Goal: Information Seeking & Learning: Learn about a topic

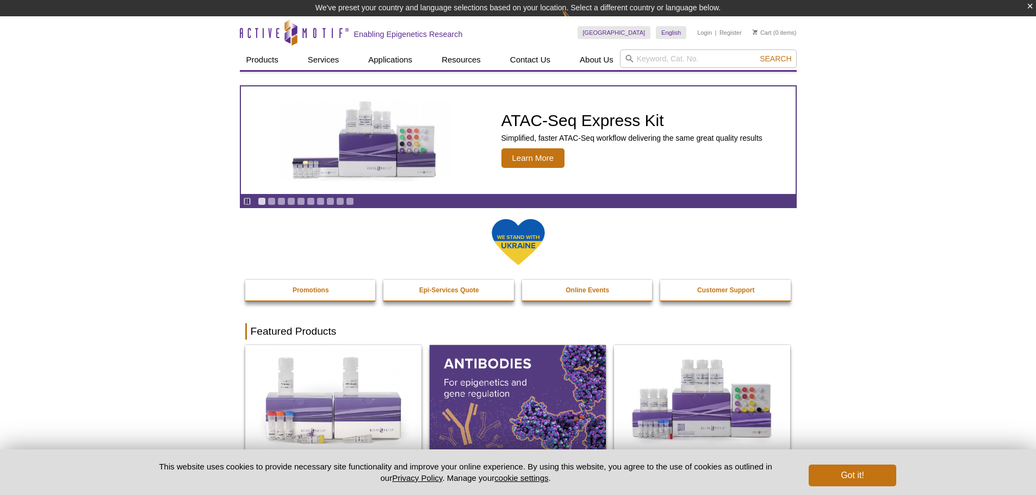
click at [715, 58] on input "search" at bounding box center [708, 58] width 177 height 18
type input "TIP chip"
click at [756, 54] on button "Search" at bounding box center [775, 59] width 38 height 10
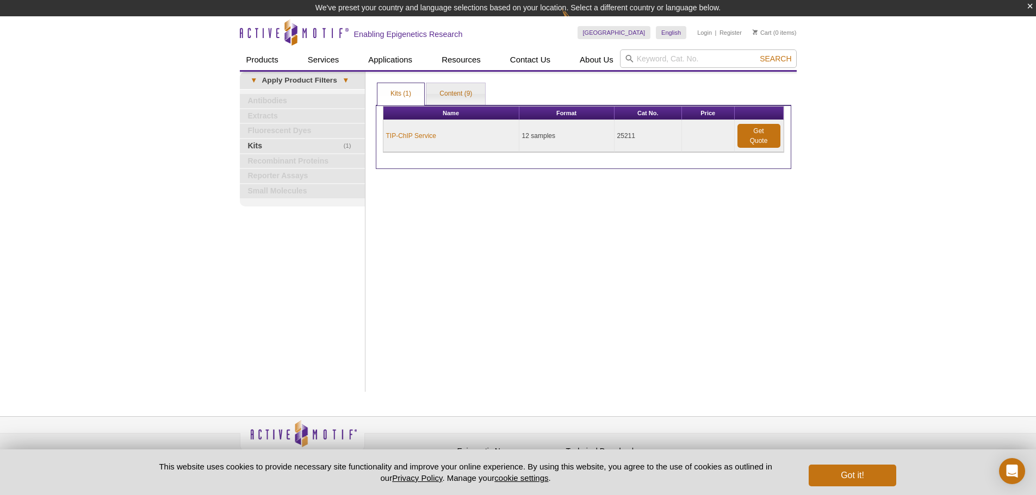
click at [425, 141] on td "TIP-ChIP Service" at bounding box center [451, 136] width 136 height 32
click at [425, 136] on link "TIP-ChIP Service" at bounding box center [411, 136] width 50 height 10
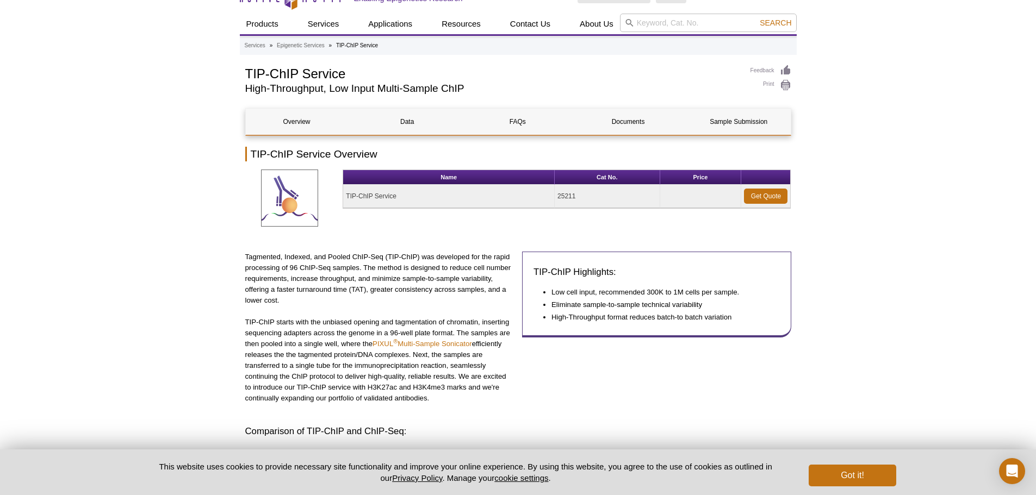
scroll to position [54, 0]
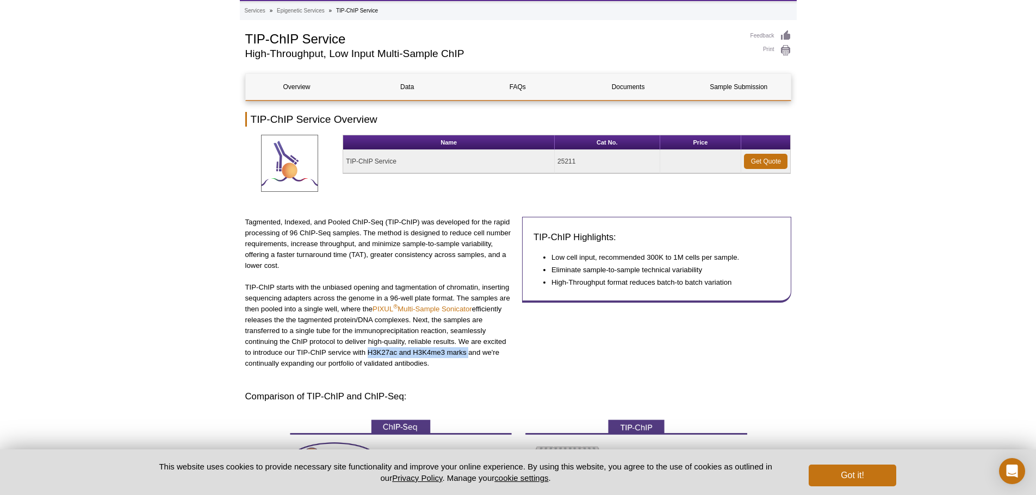
drag, startPoint x: 366, startPoint y: 353, endPoint x: 466, endPoint y: 351, distance: 100.1
click at [466, 351] on p "TIP-ChIP starts with the unbiased opening and tagmentation of chromatin, insert…" at bounding box center [379, 325] width 269 height 87
